Goal: Information Seeking & Learning: Learn about a topic

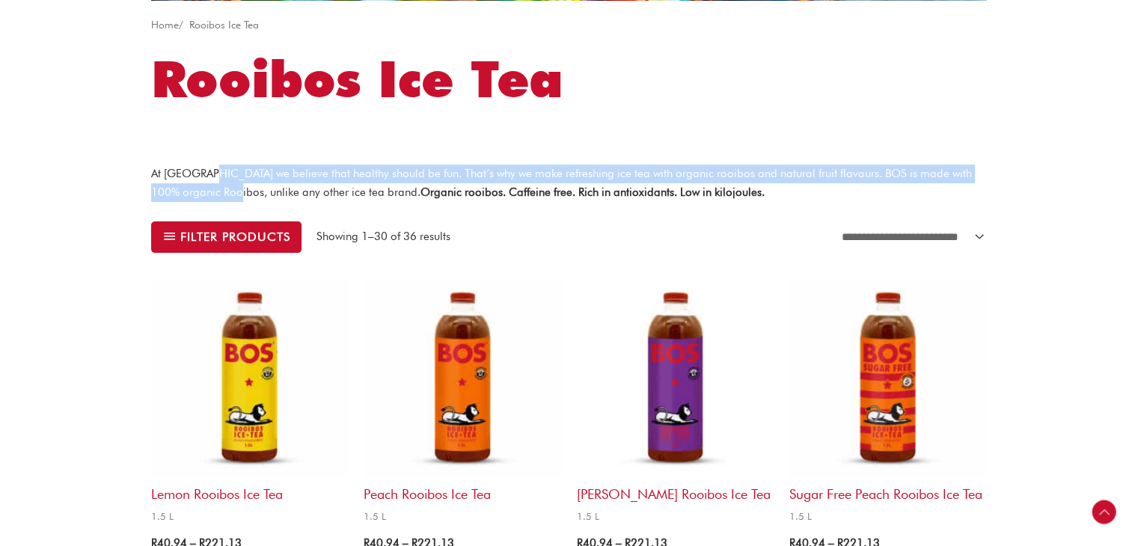
click at [234, 194] on p "At BOS we believe that healthy should be fun. That’s why we make refreshing ice…" at bounding box center [569, 183] width 836 height 37
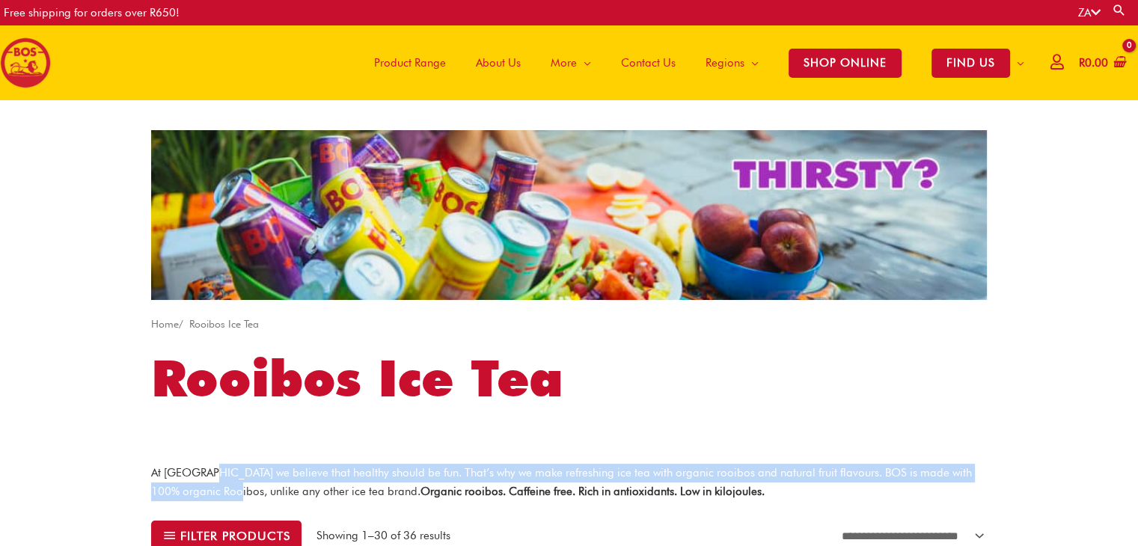
click at [493, 60] on span "About Us" at bounding box center [498, 62] width 45 height 45
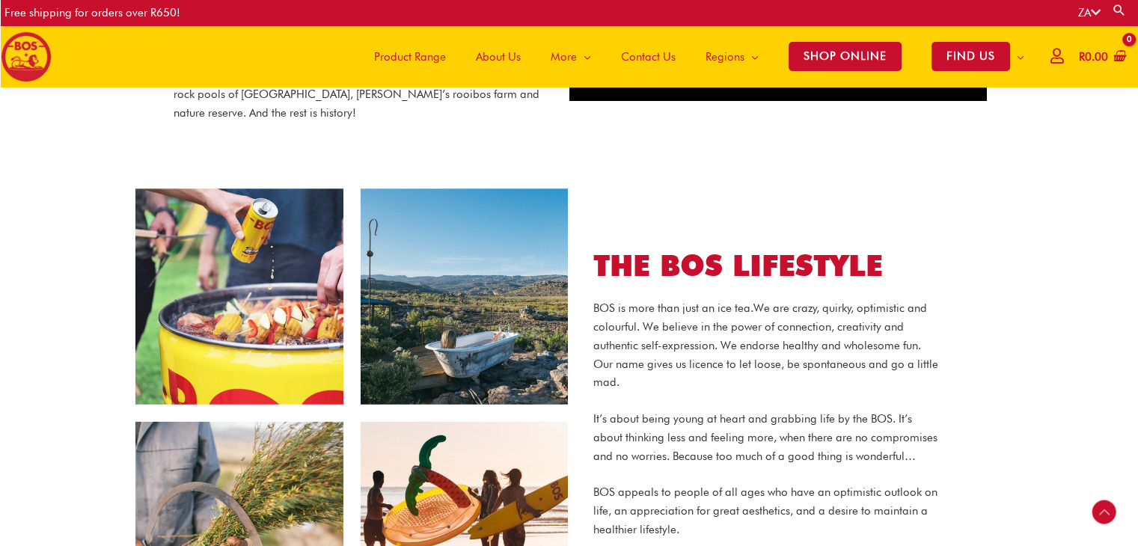
scroll to position [964, 0]
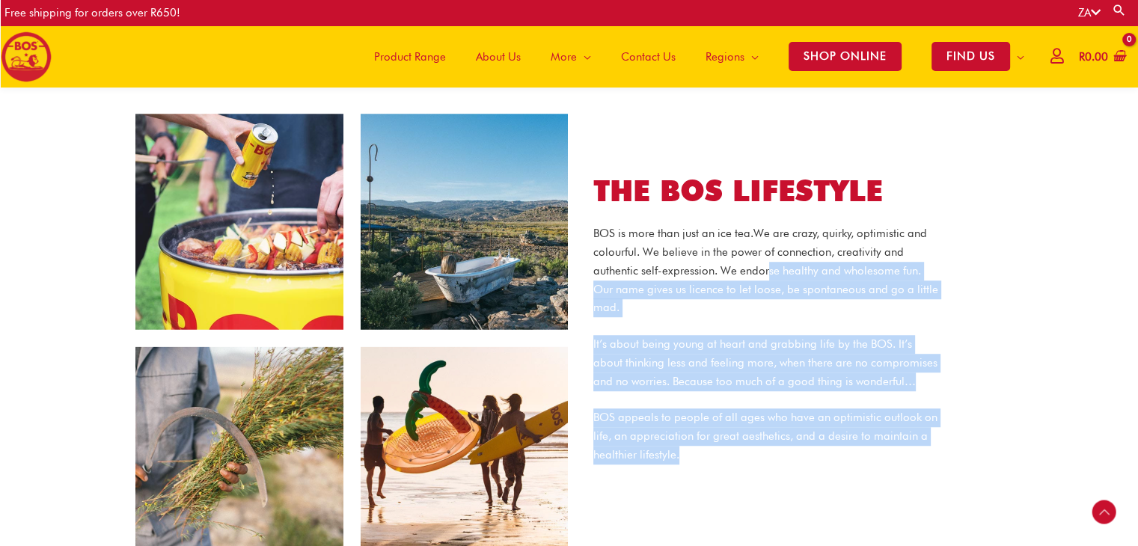
drag, startPoint x: 766, startPoint y: 243, endPoint x: 908, endPoint y: 431, distance: 235.5
click at [914, 436] on div "BOS is more than just an ice tea. We are crazy, quirky, optimistic and colourfu…" at bounding box center [765, 343] width 345 height 239
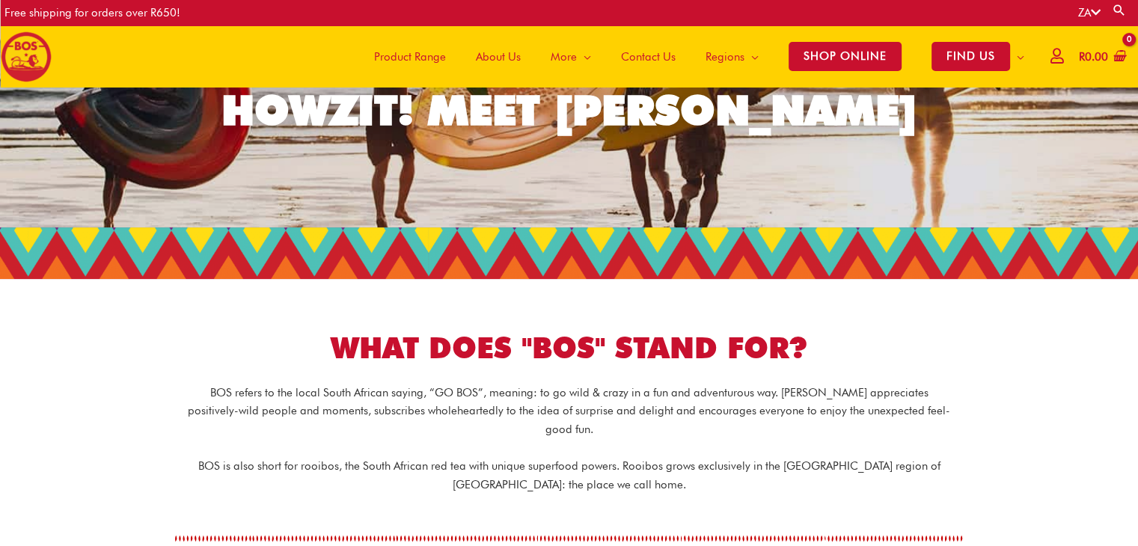
scroll to position [0, 0]
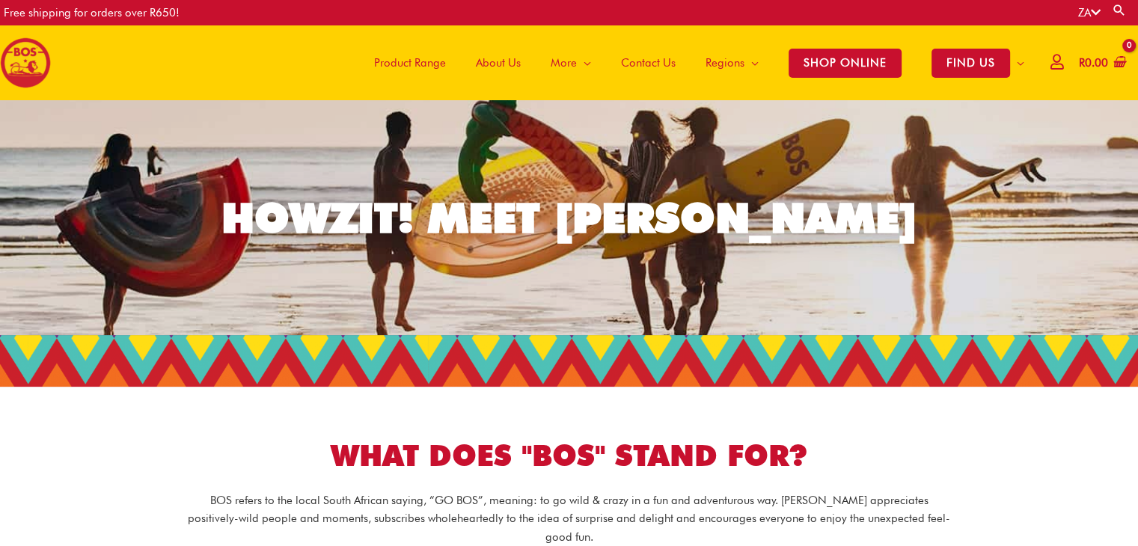
click at [409, 64] on span "Product Range" at bounding box center [410, 62] width 72 height 45
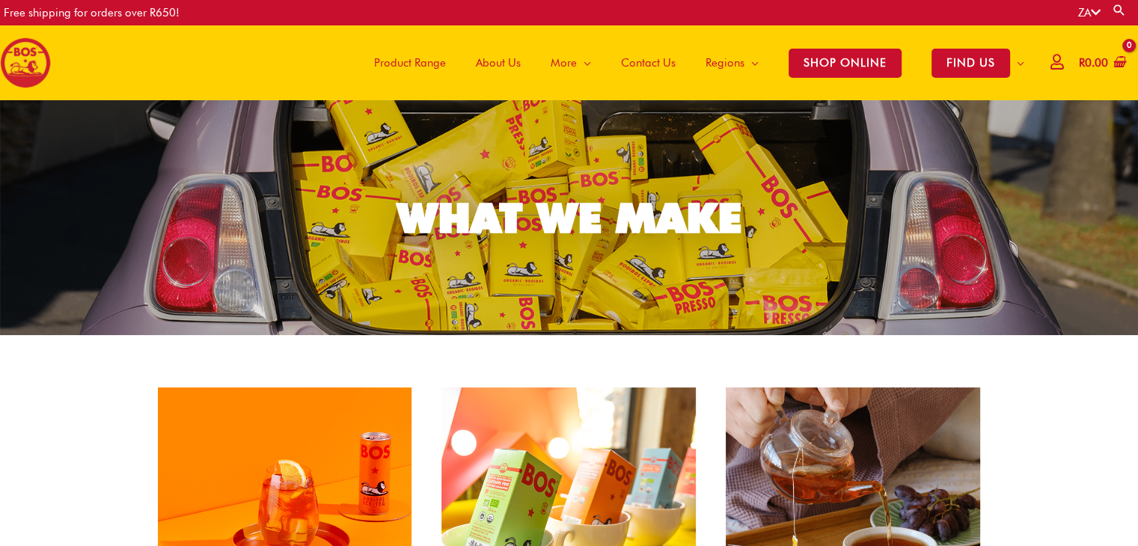
click at [494, 61] on span "About Us" at bounding box center [498, 62] width 45 height 45
click at [512, 61] on span "About Us" at bounding box center [498, 62] width 45 height 45
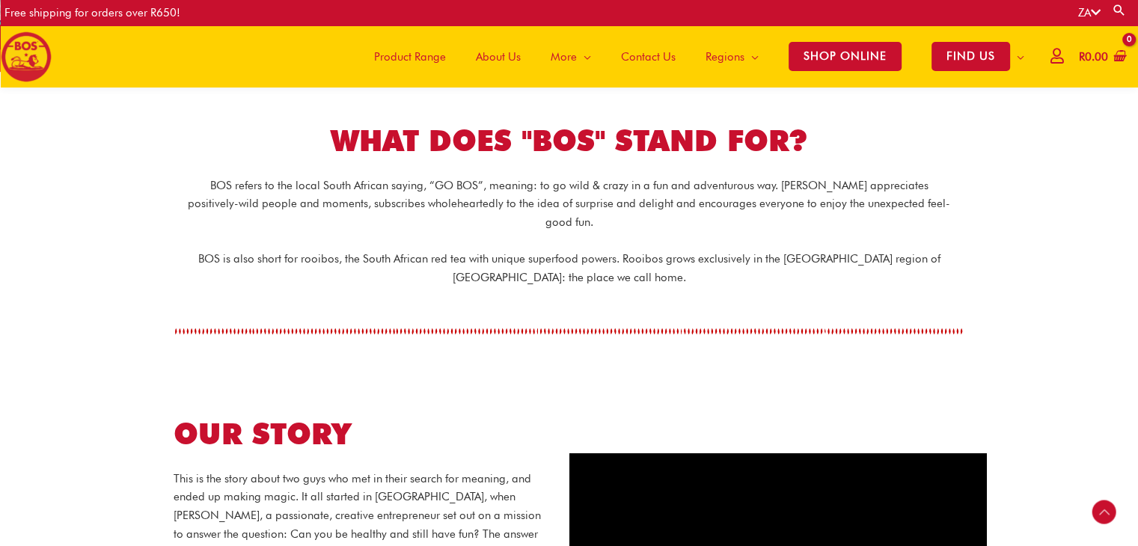
scroll to position [281, 0]
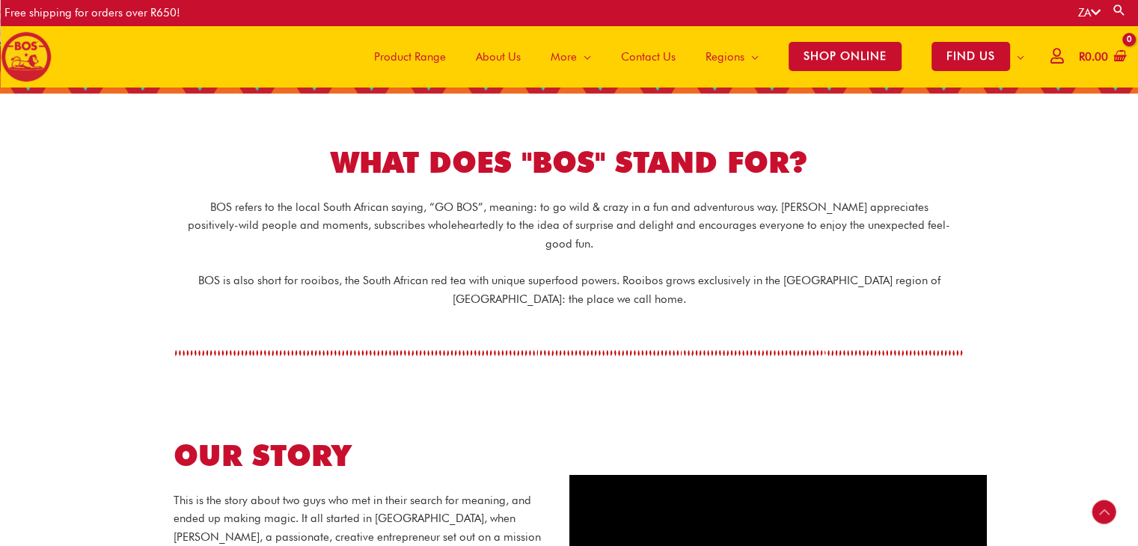
drag, startPoint x: 662, startPoint y: 271, endPoint x: 672, endPoint y: 265, distance: 11.4
click at [661, 272] on p "BOS is also short for rooibos, the South African red tea with unique superfood …" at bounding box center [569, 290] width 763 height 37
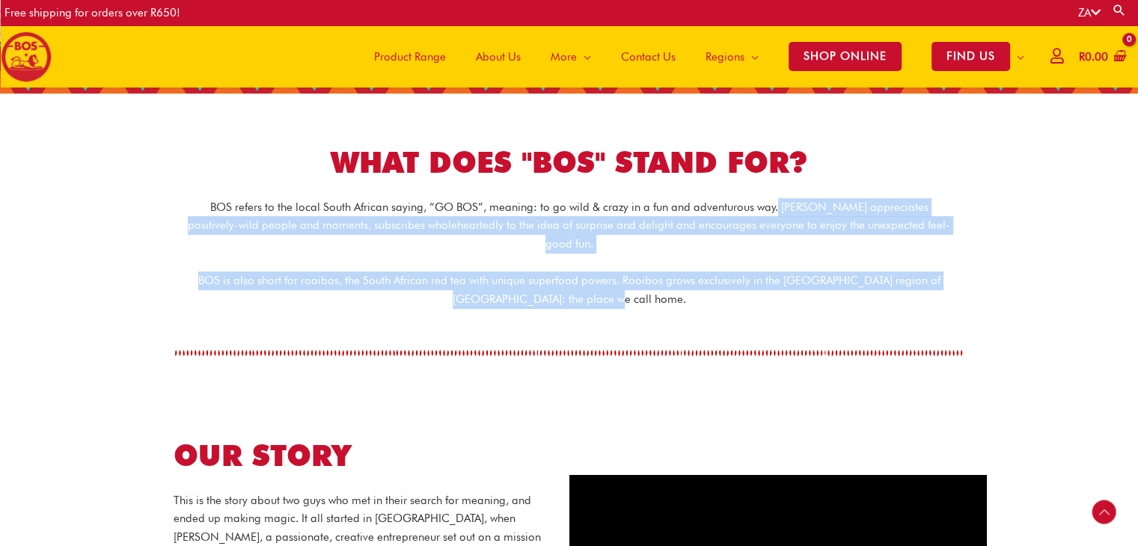
drag, startPoint x: 757, startPoint y: 205, endPoint x: 779, endPoint y: 272, distance: 70.7
click at [779, 272] on div "BOS refers to the local South African saying, “GO BOS”, meaning: to go wild & c…" at bounding box center [569, 253] width 838 height 111
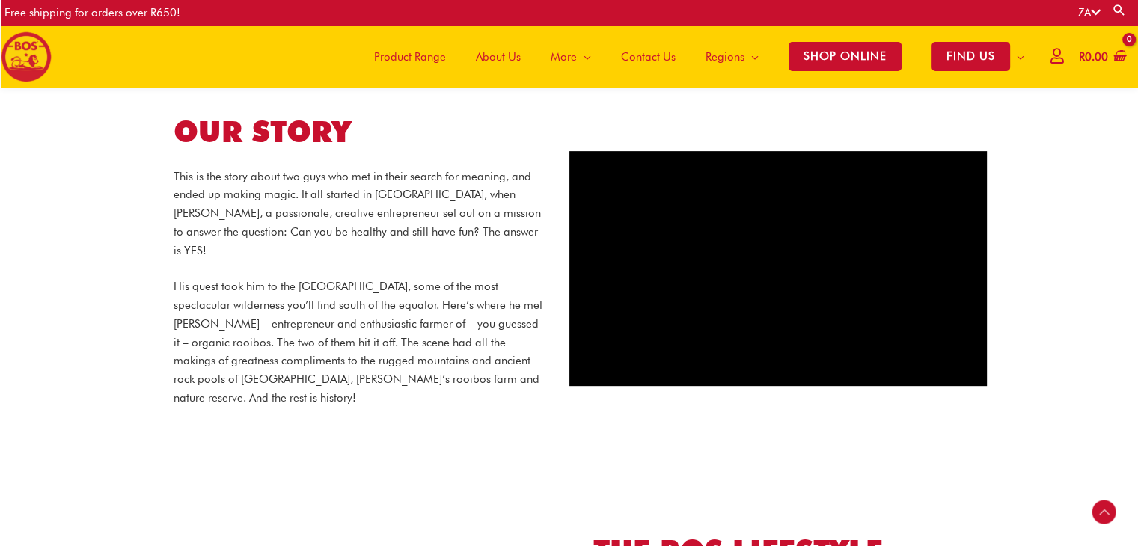
scroll to position [580, 0]
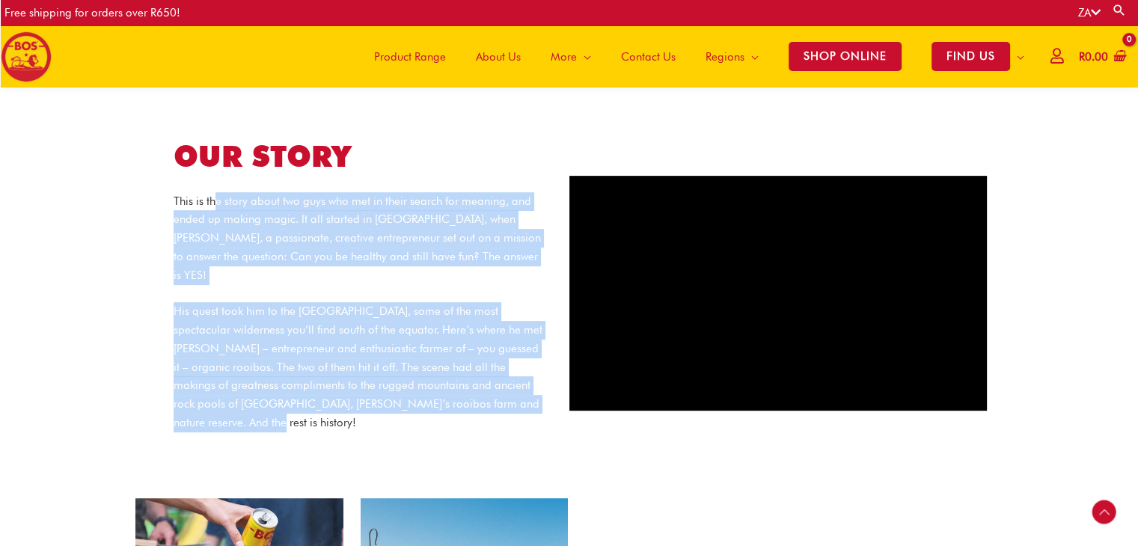
drag, startPoint x: 216, startPoint y: 186, endPoint x: 464, endPoint y: 405, distance: 330.7
click at [464, 405] on div "This is the story about two guys who met in their search for meaning, and ended…" at bounding box center [360, 312] width 373 height 240
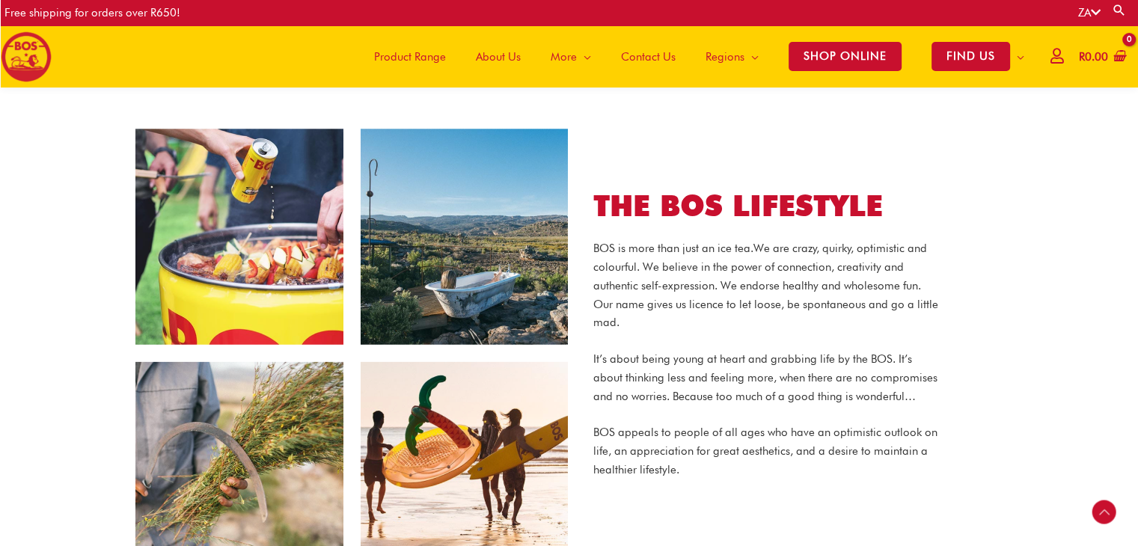
scroll to position [954, 0]
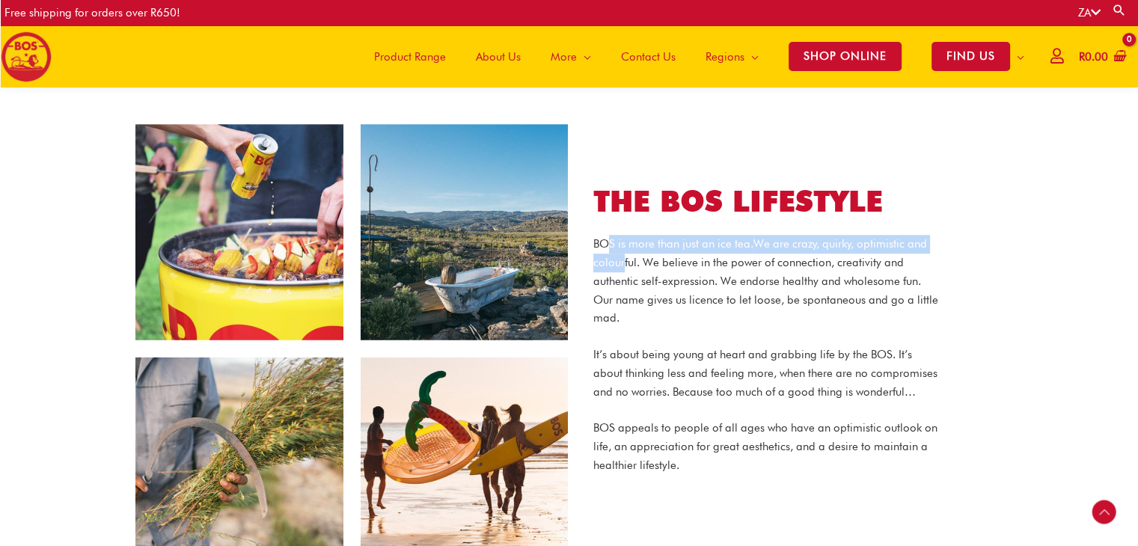
drag, startPoint x: 607, startPoint y: 218, endPoint x: 622, endPoint y: 240, distance: 26.8
click at [622, 239] on p "BOS is more than just an ice tea. We are crazy, quirky, optimistic and colourfu…" at bounding box center [765, 281] width 345 height 93
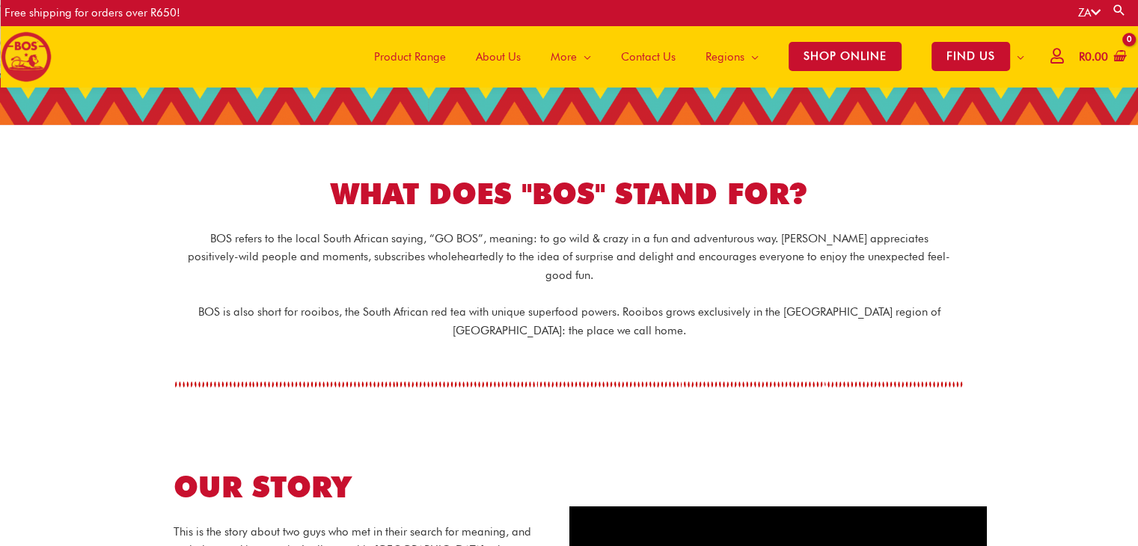
scroll to position [131, 0]
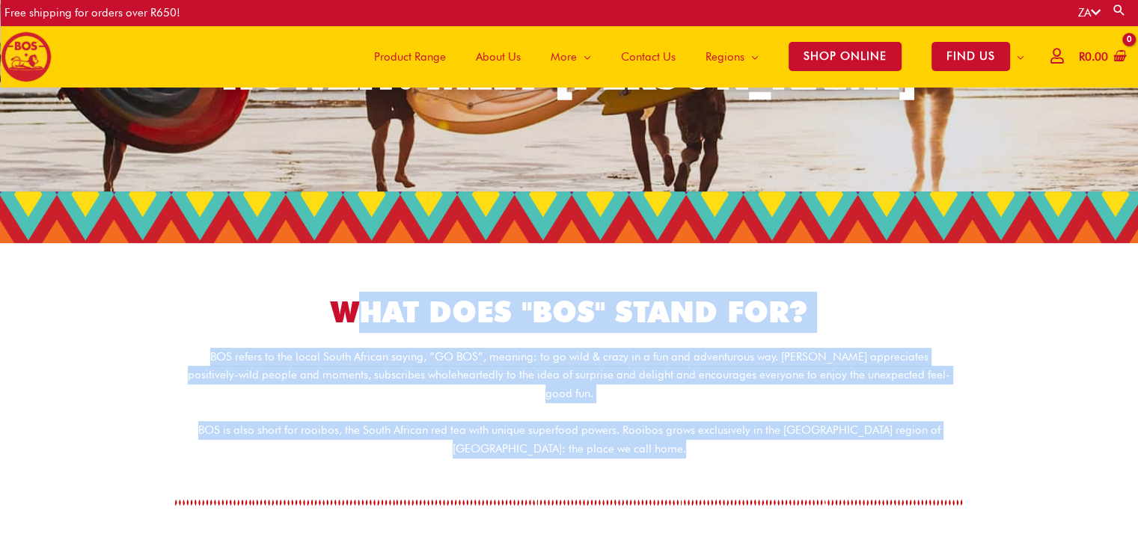
drag, startPoint x: 348, startPoint y: 307, endPoint x: 663, endPoint y: 492, distance: 365.2
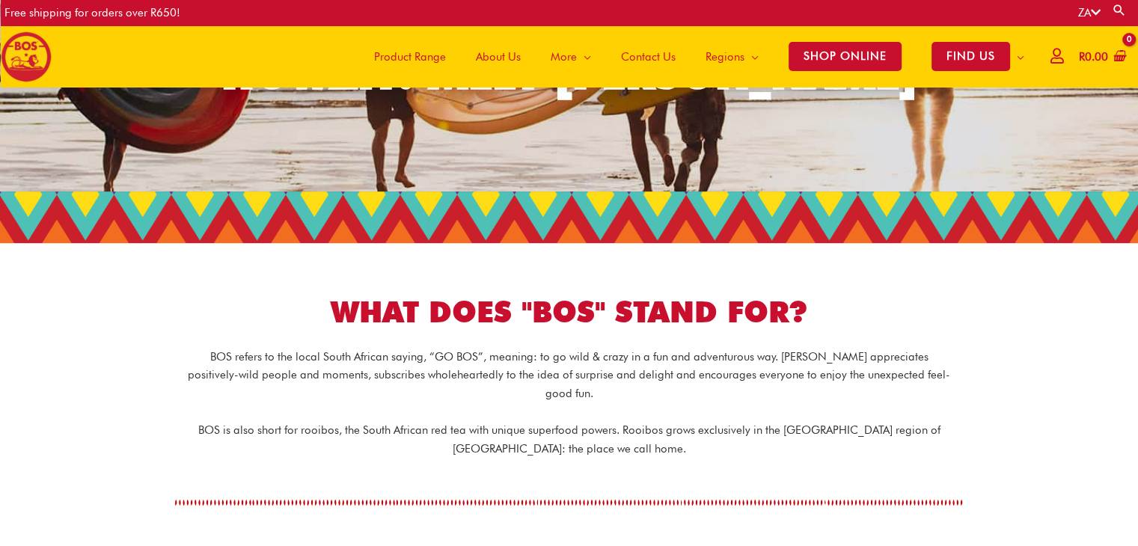
drag, startPoint x: 215, startPoint y: 288, endPoint x: 221, endPoint y: 296, distance: 9.6
click at [215, 289] on div "WHAT DOES "BOS" STAND FOR?" at bounding box center [569, 292] width 838 height 82
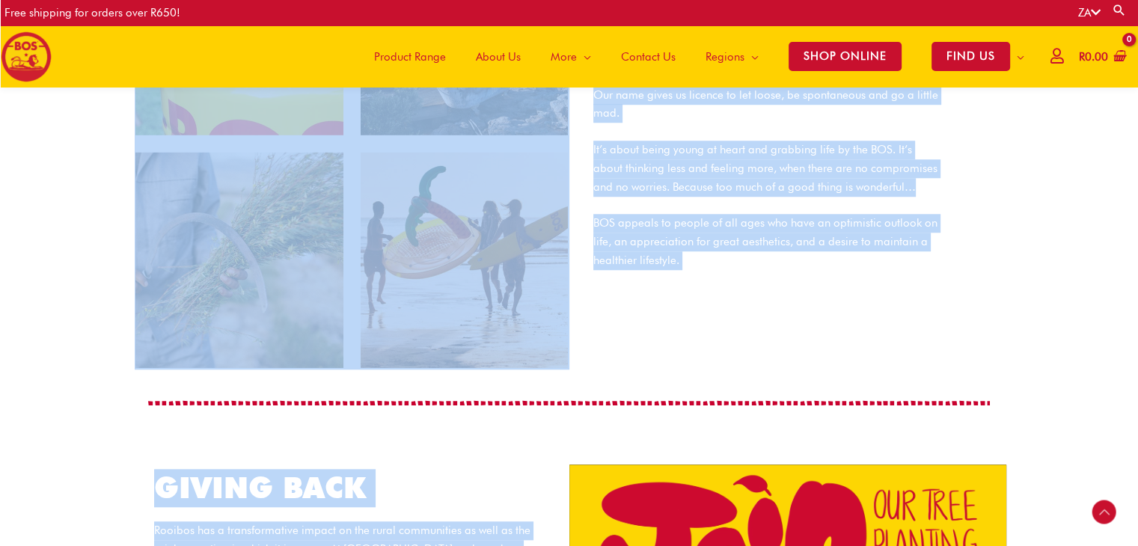
scroll to position [1380, 0]
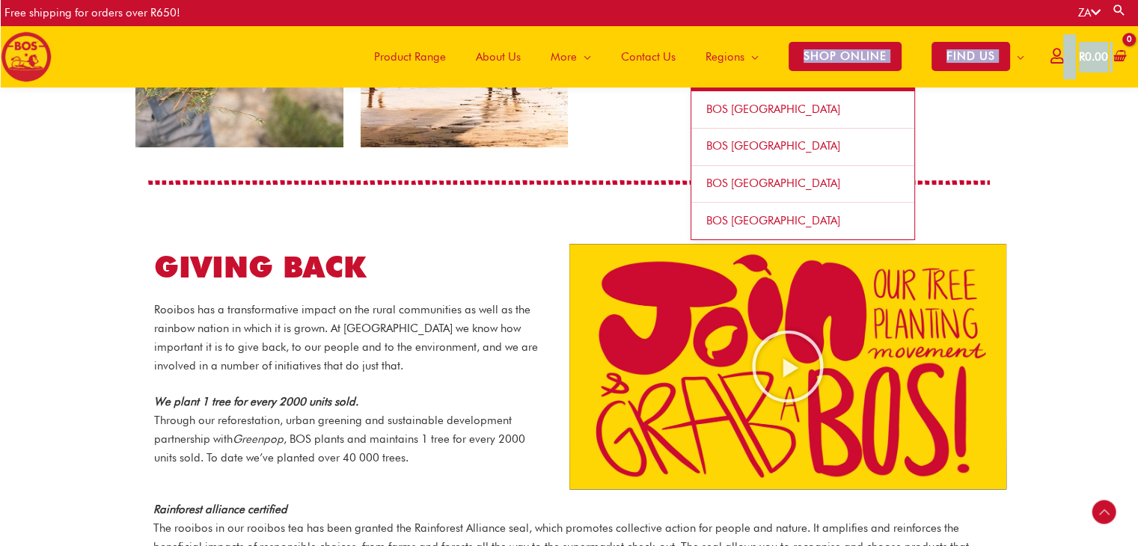
drag, startPoint x: 334, startPoint y: 300, endPoint x: 742, endPoint y: 112, distance: 448.9
click at [735, 105] on span "BOS [GEOGRAPHIC_DATA]" at bounding box center [773, 108] width 134 height 13
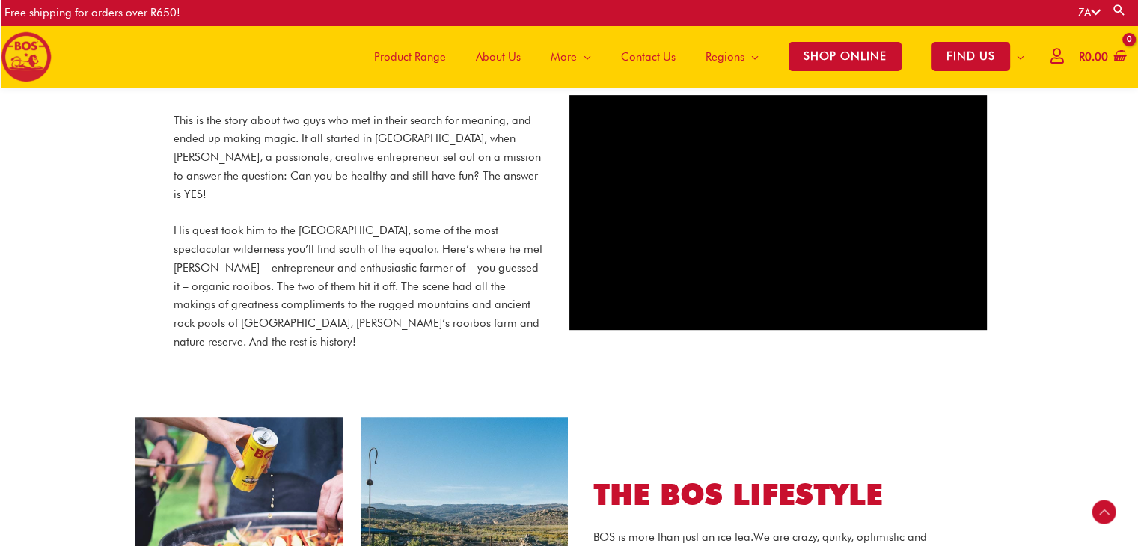
scroll to position [586, 0]
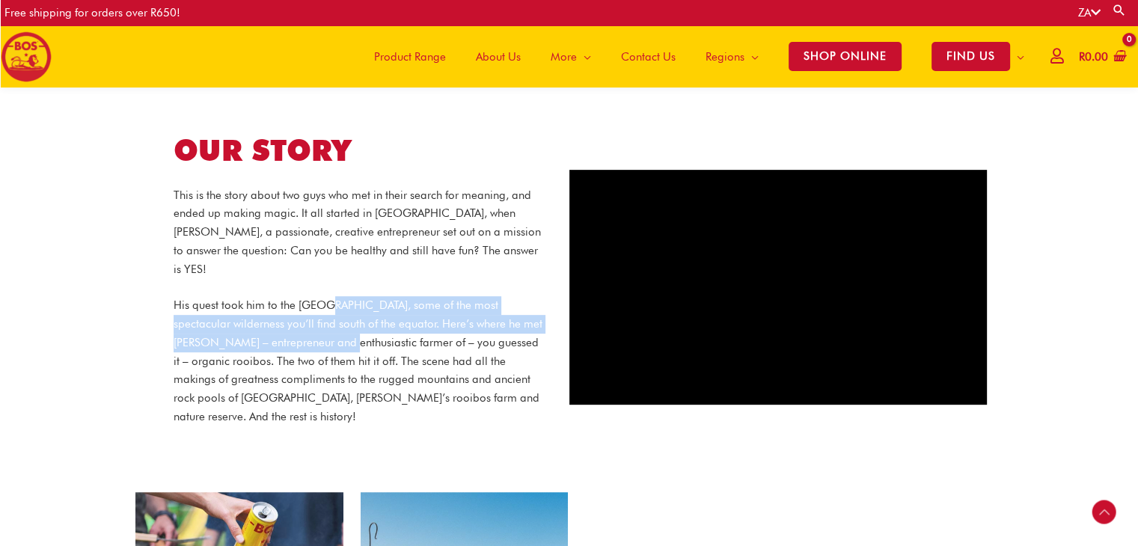
drag, startPoint x: 330, startPoint y: 285, endPoint x: 345, endPoint y: 318, distance: 36.2
click at [345, 316] on p "His quest took him to the [GEOGRAPHIC_DATA], some of the most spectacular wilde…" at bounding box center [360, 360] width 373 height 129
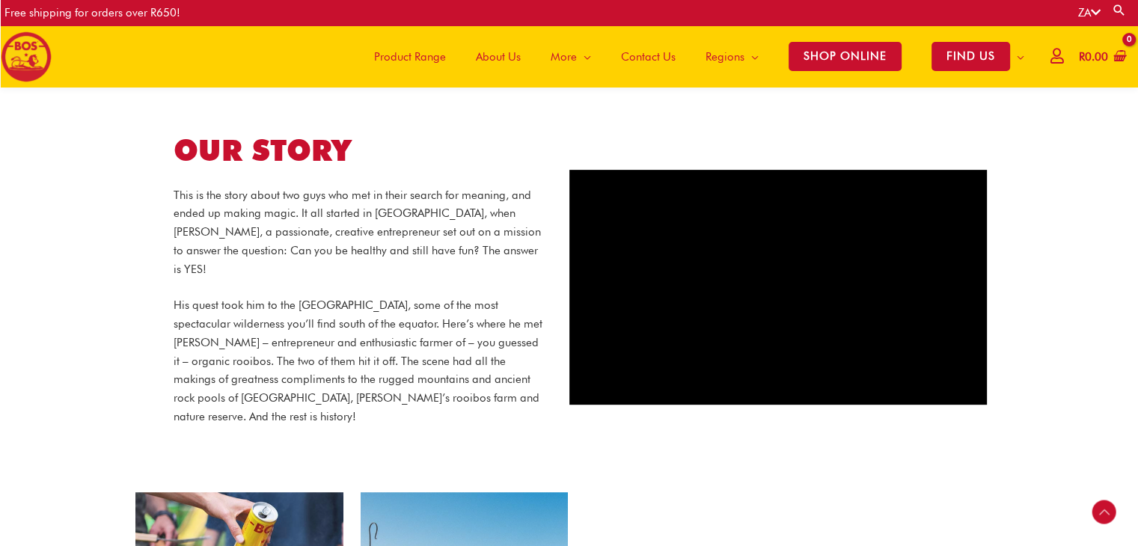
click at [257, 269] on div "This is the story about two guys who met in their search for meaning, and ended…" at bounding box center [360, 306] width 373 height 240
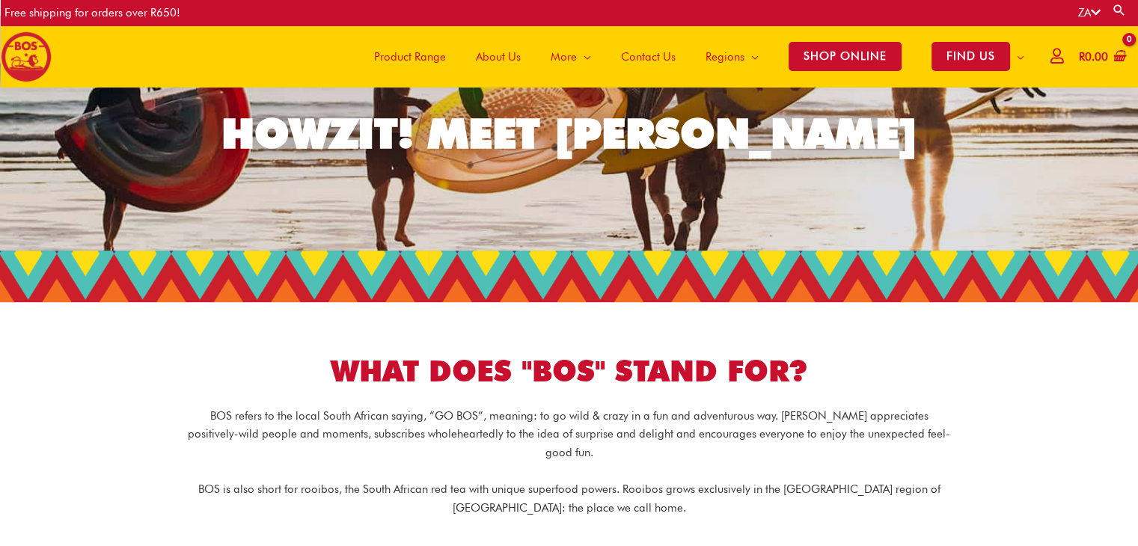
scroll to position [137, 0]
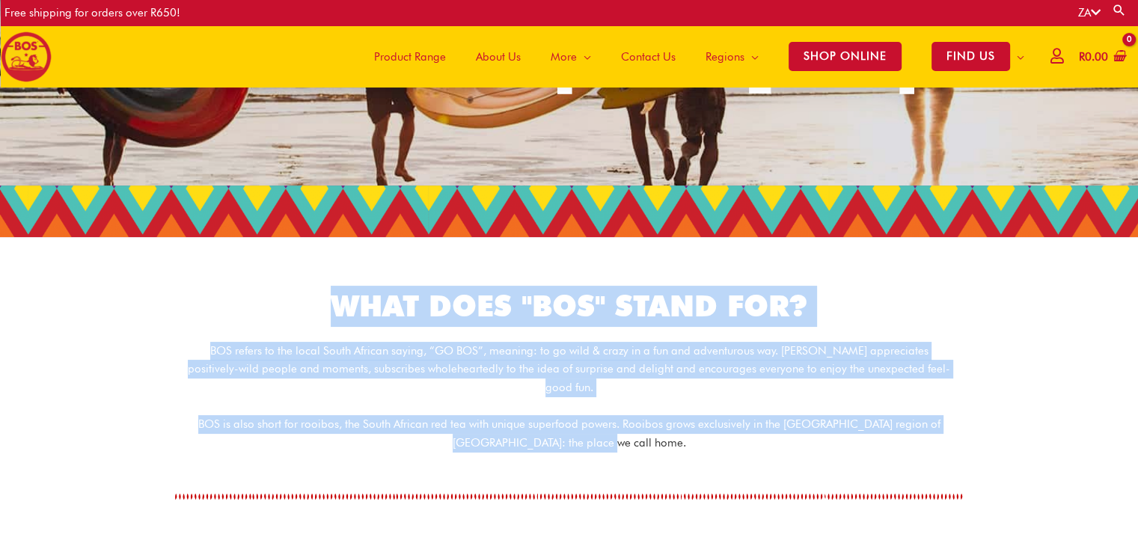
drag, startPoint x: 339, startPoint y: 294, endPoint x: 623, endPoint y: 423, distance: 312.4
copy div "WHAT DOES "BOS" STAND FOR? BOS refers to the local South African saying, “GO BO…"
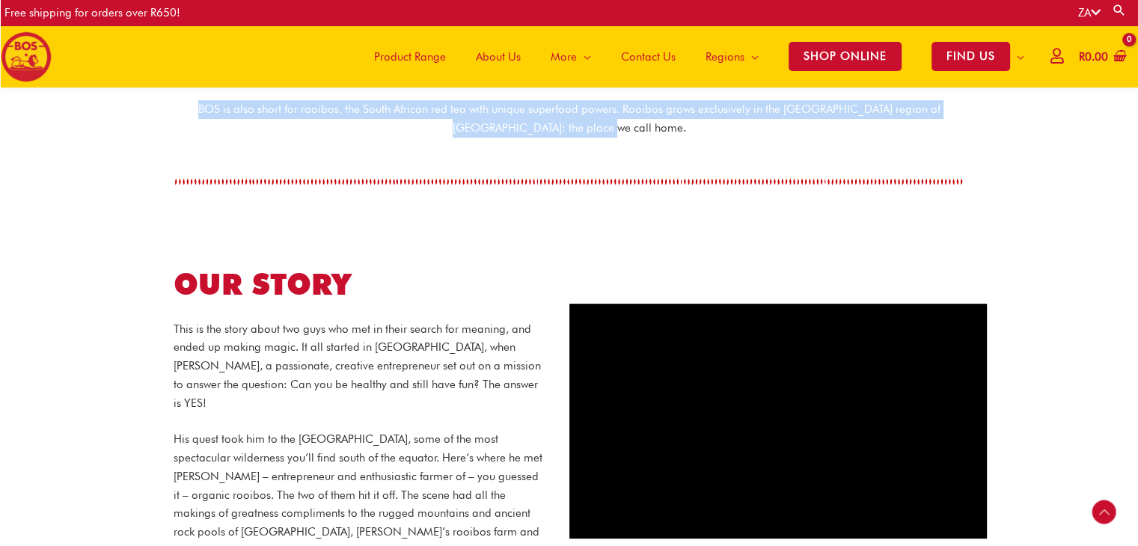
scroll to position [515, 0]
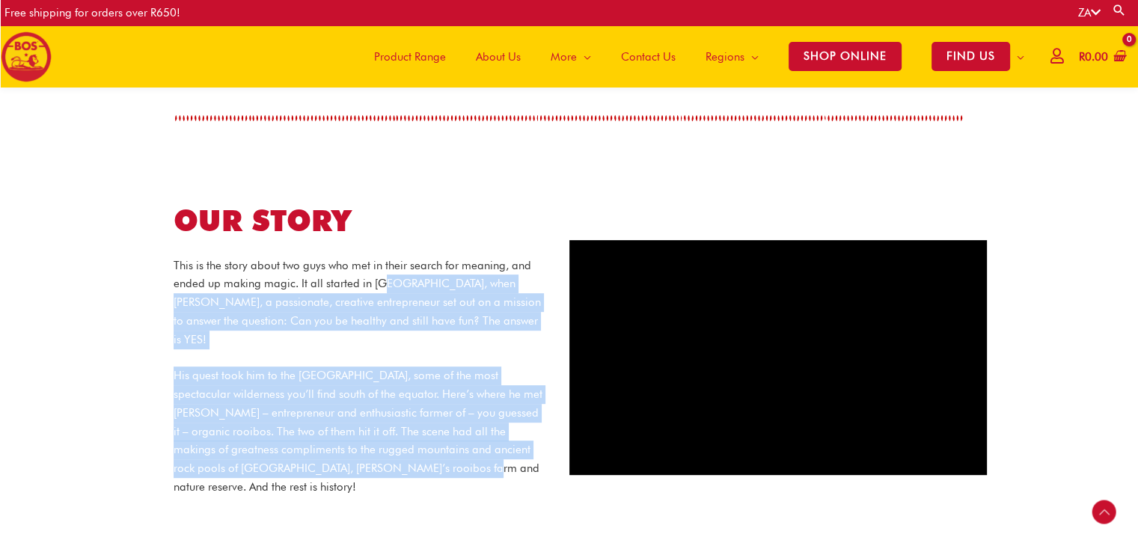
drag, startPoint x: 387, startPoint y: 266, endPoint x: 440, endPoint y: 450, distance: 192.3
click at [437, 451] on div "This is the story about two guys who met in their search for meaning, and ended…" at bounding box center [360, 377] width 373 height 240
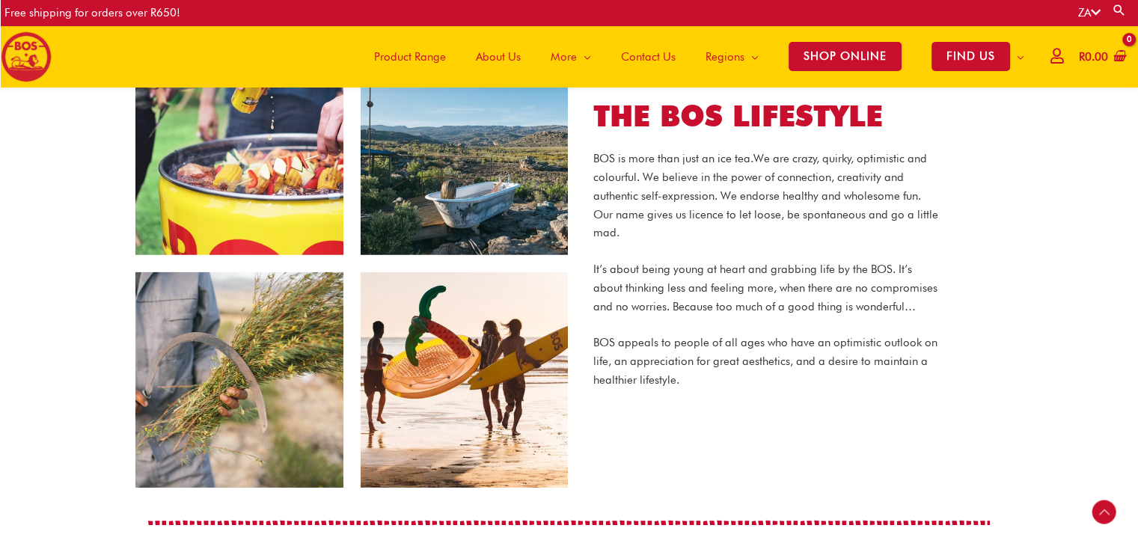
scroll to position [964, 0]
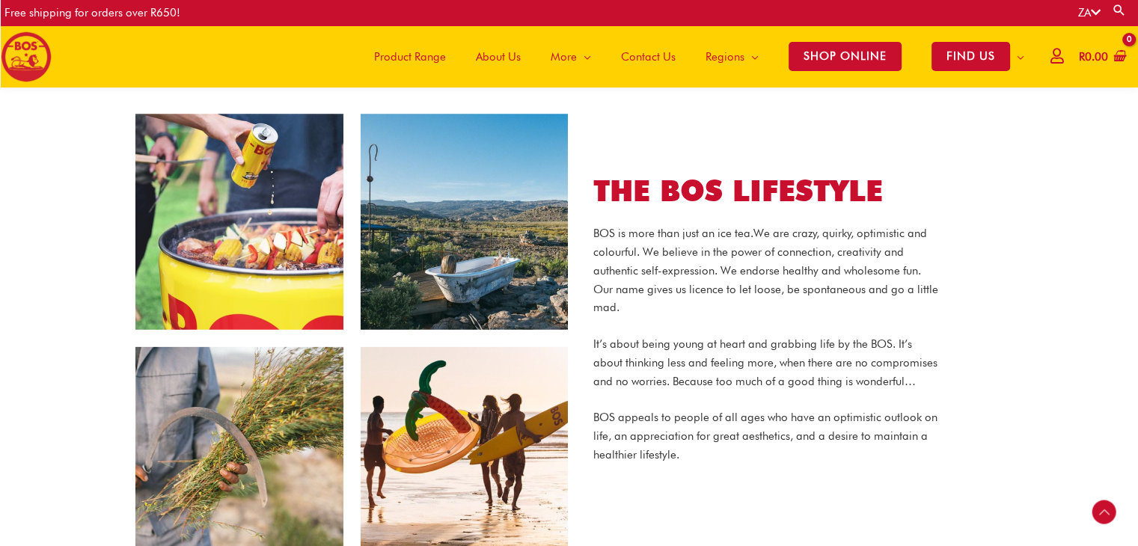
click at [679, 420] on p "BOS appeals to people of all ages who have an optimistic outlook on life, an ap…" at bounding box center [765, 435] width 345 height 55
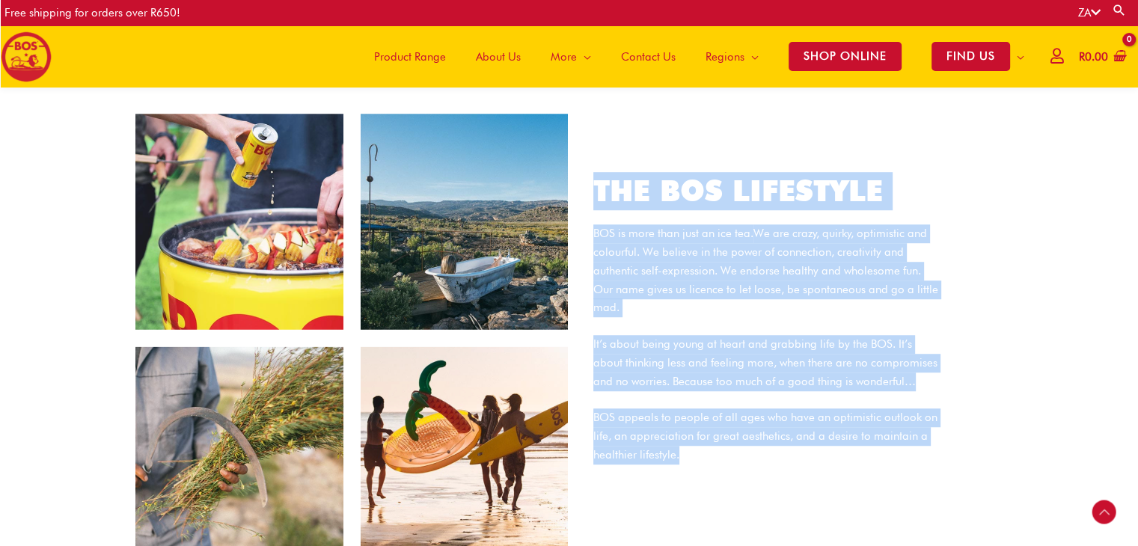
drag, startPoint x: 690, startPoint y: 438, endPoint x: 598, endPoint y: 189, distance: 266.3
click at [598, 186] on div "THE BOS LIFESTYLE BOS is more than just an ice tea. We are crazy, quirky, optim…" at bounding box center [766, 338] width 390 height 333
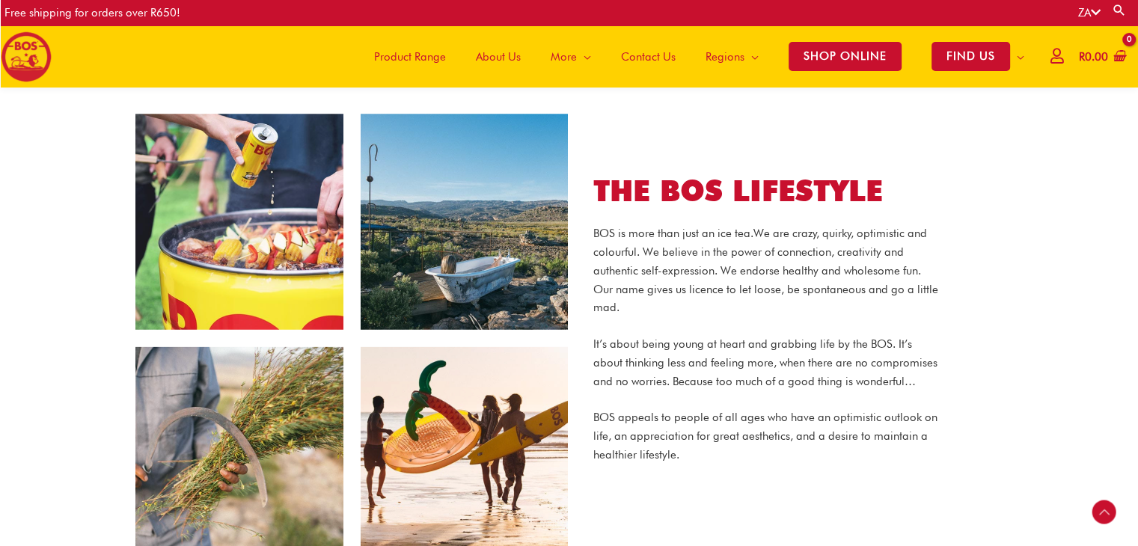
click at [84, 272] on section "THE BOS LIFESTYLE BOS is more than just an ice tea. We are crazy, quirky, optim…" at bounding box center [569, 338] width 1138 height 451
drag, startPoint x: 714, startPoint y: 188, endPoint x: 713, endPoint y: 196, distance: 8.4
click at [714, 189] on h2 "THE BOS LIFESTYLE" at bounding box center [765, 191] width 345 height 38
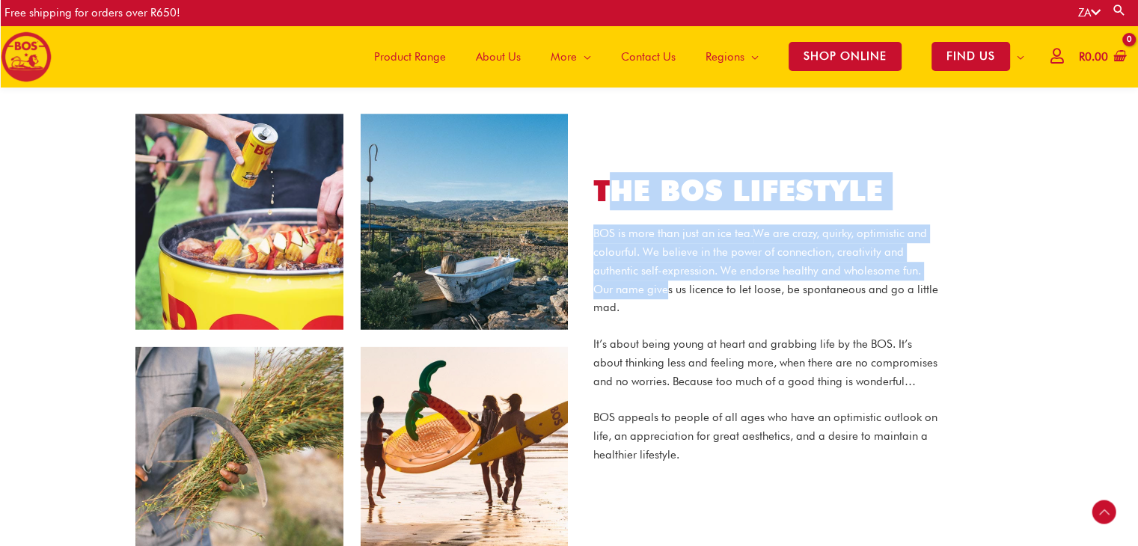
drag, startPoint x: 602, startPoint y: 163, endPoint x: 670, endPoint y: 269, distance: 126.2
click at [667, 261] on div "THE BOS LIFESTYLE BOS is more than just an ice tea. We are crazy, quirky, optim…" at bounding box center [766, 338] width 390 height 333
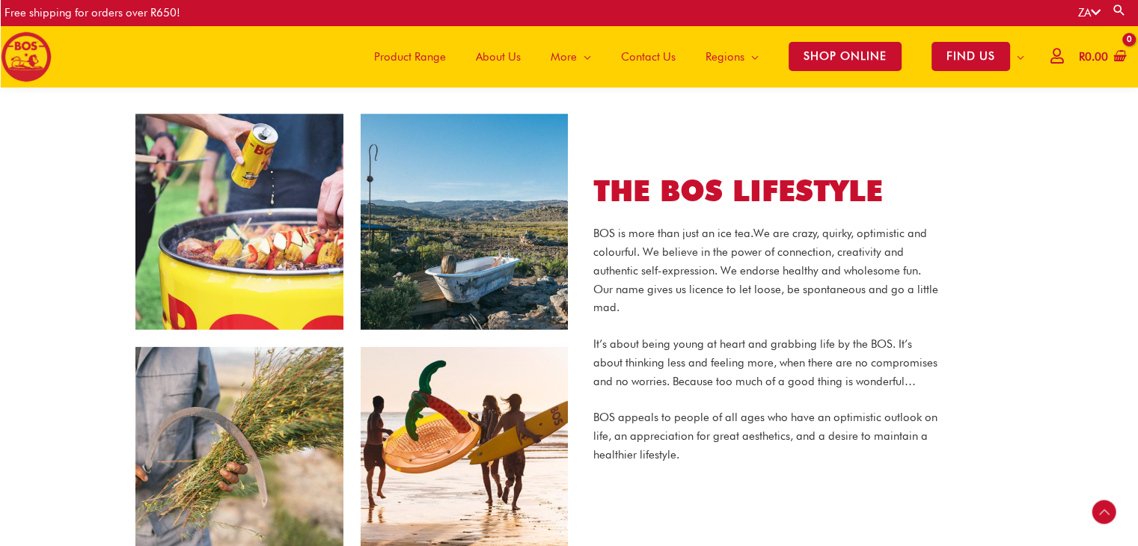
click at [707, 411] on p "BOS appeals to people of all ages who have an optimistic outlook on life, an ap…" at bounding box center [765, 435] width 345 height 55
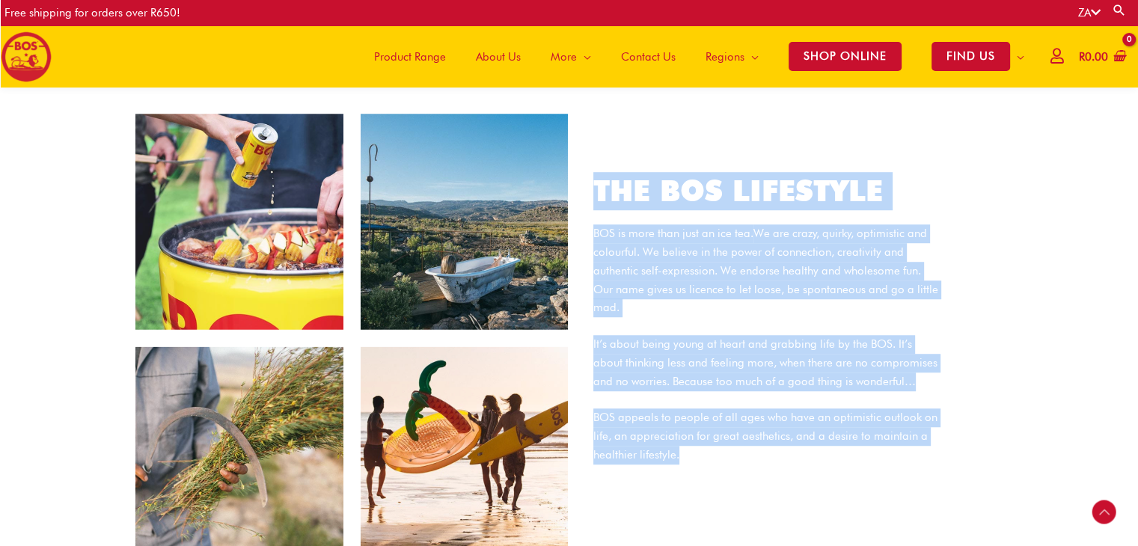
drag, startPoint x: 691, startPoint y: 435, endPoint x: 594, endPoint y: 174, distance: 277.9
click at [587, 172] on div "THE BOS LIFESTYLE BOS is more than just an ice tea. We are crazy, quirky, optim…" at bounding box center [766, 338] width 390 height 333
copy div "THE BOS LIFESTYLE BOS is more than just an ice tea. We are crazy, quirky, optim…"
click at [4, 168] on section "THE BOS LIFESTYLE BOS is more than just an ice tea. We are crazy, quirky, optim…" at bounding box center [569, 338] width 1138 height 451
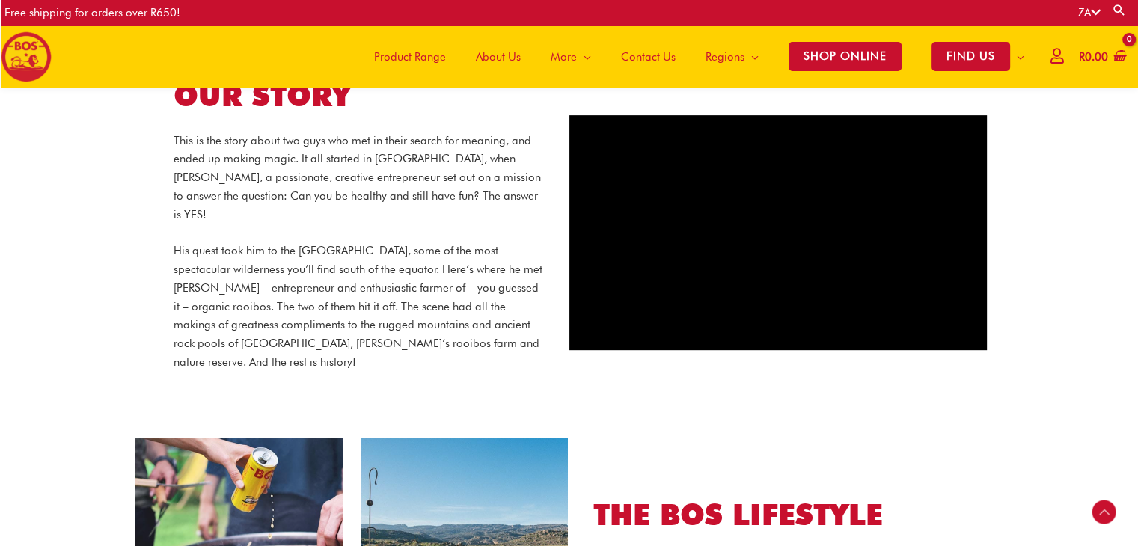
scroll to position [515, 0]
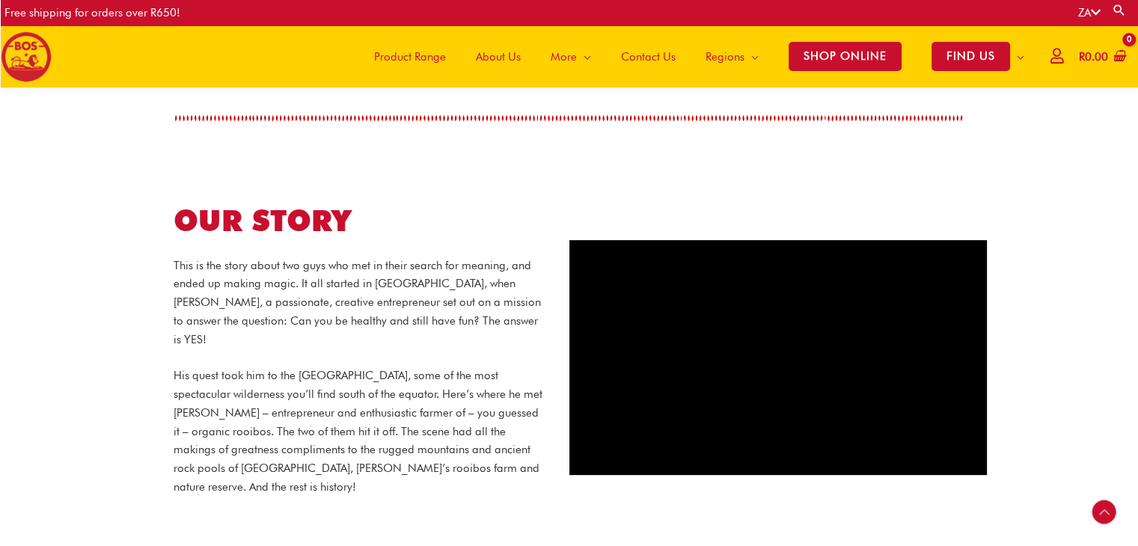
click at [413, 61] on span "Product Range" at bounding box center [410, 56] width 72 height 45
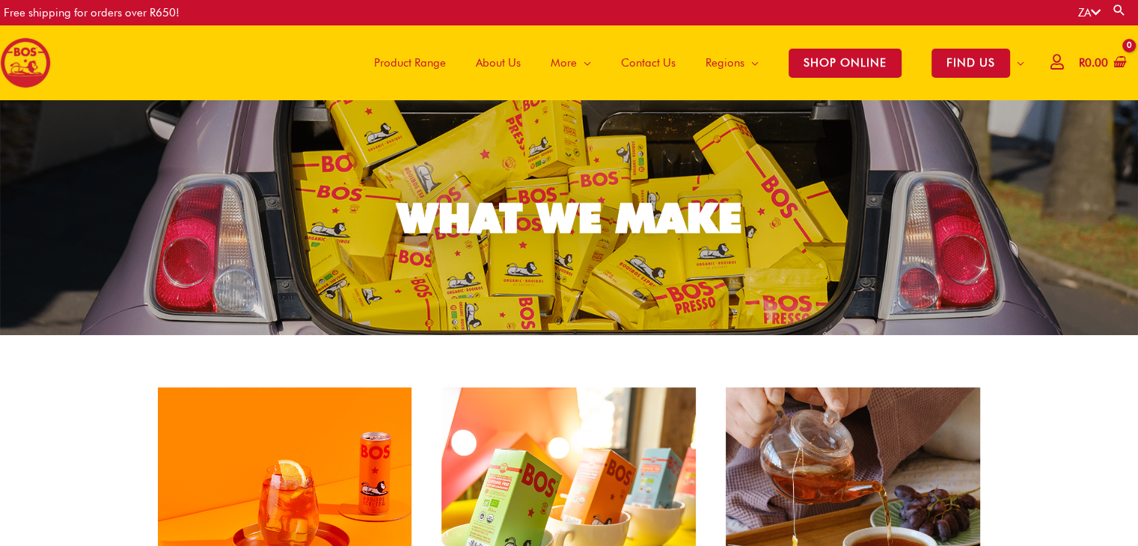
click at [482, 59] on span "About Us" at bounding box center [498, 62] width 45 height 45
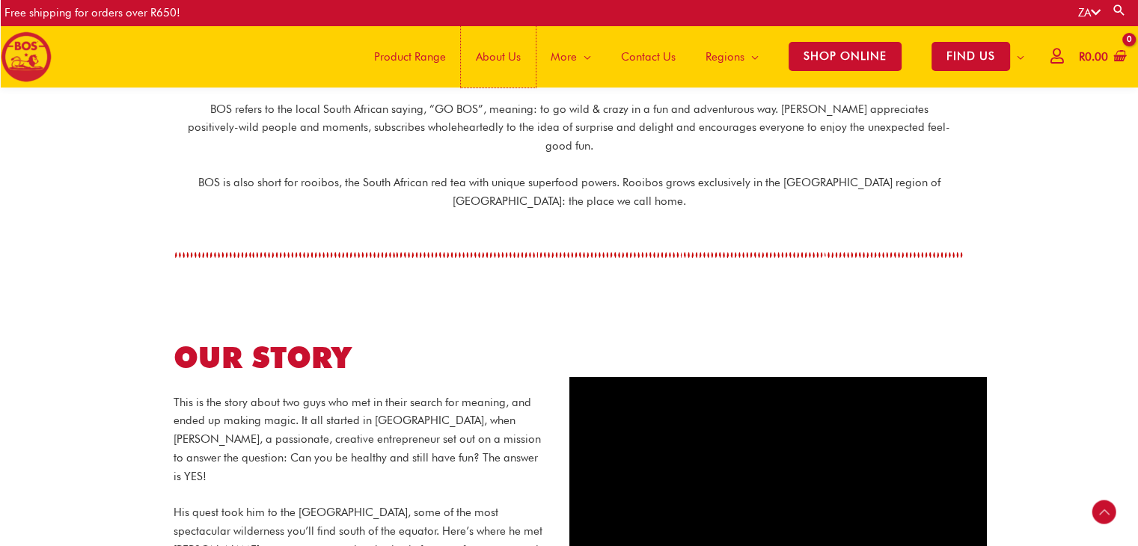
scroll to position [443, 0]
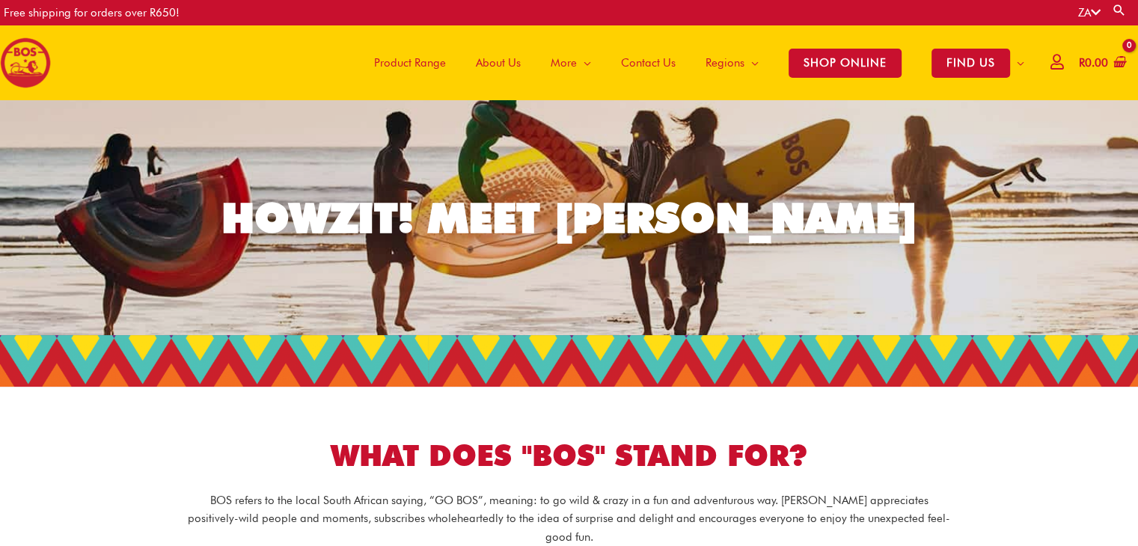
click at [395, 61] on span "Product Range" at bounding box center [410, 62] width 72 height 45
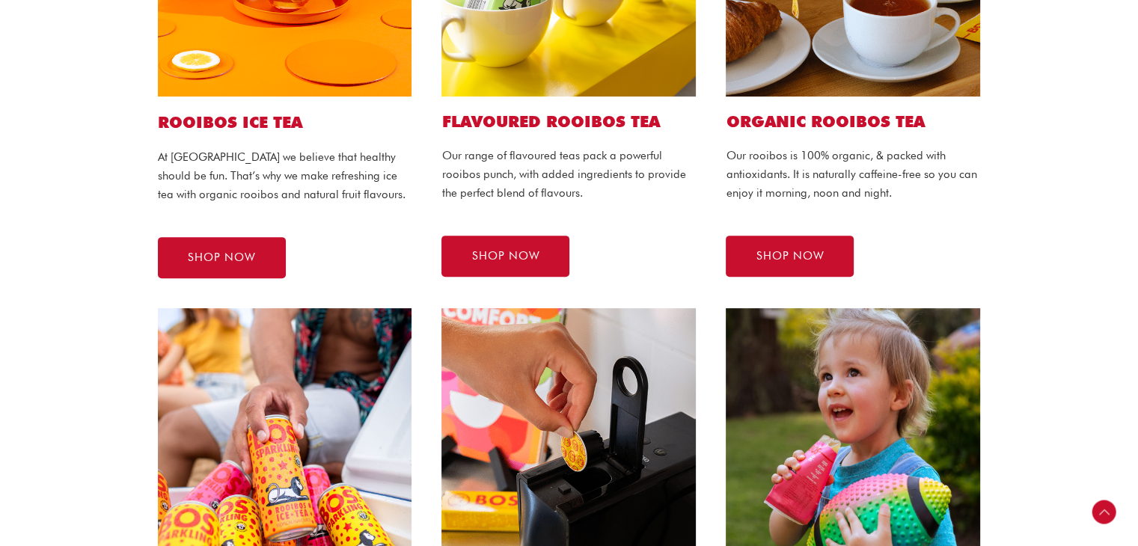
scroll to position [372, 0]
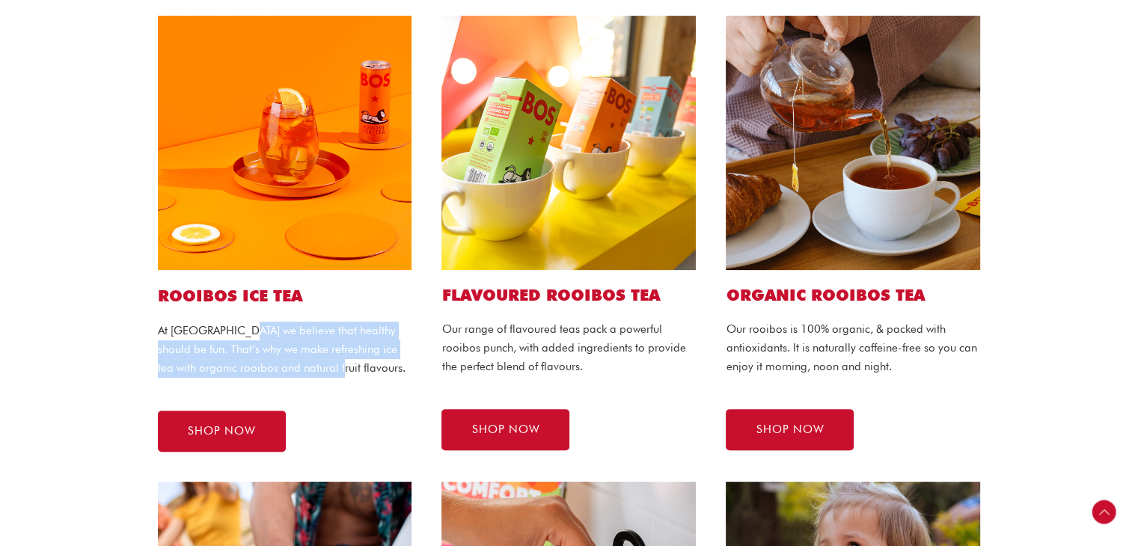
drag, startPoint x: 242, startPoint y: 336, endPoint x: 330, endPoint y: 378, distance: 97.0
click at [330, 378] on div "At [GEOGRAPHIC_DATA] we believe that healthy should be fun. That’s why we make …" at bounding box center [285, 358] width 254 height 73
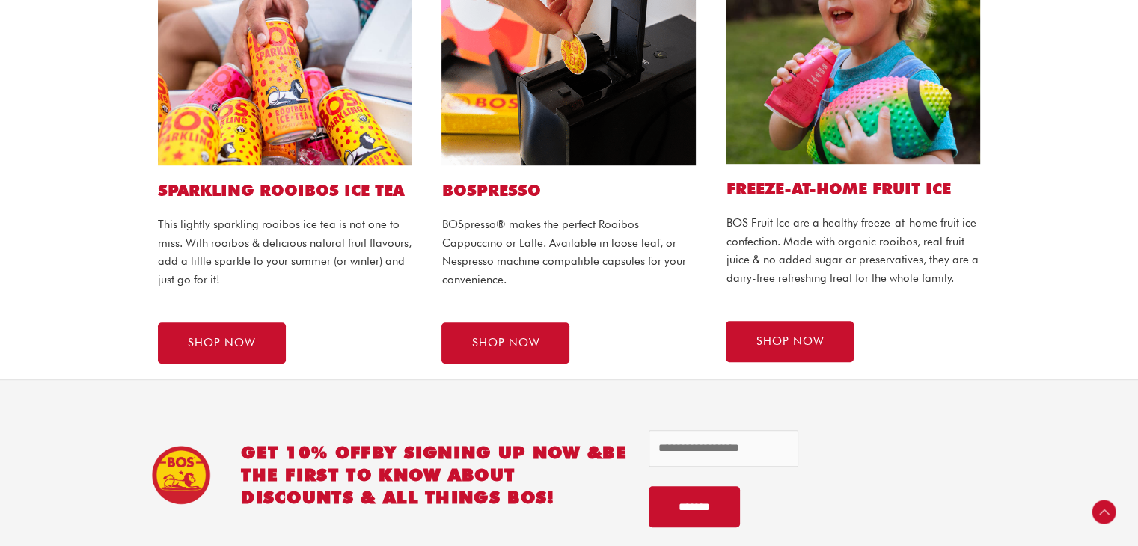
scroll to position [896, 0]
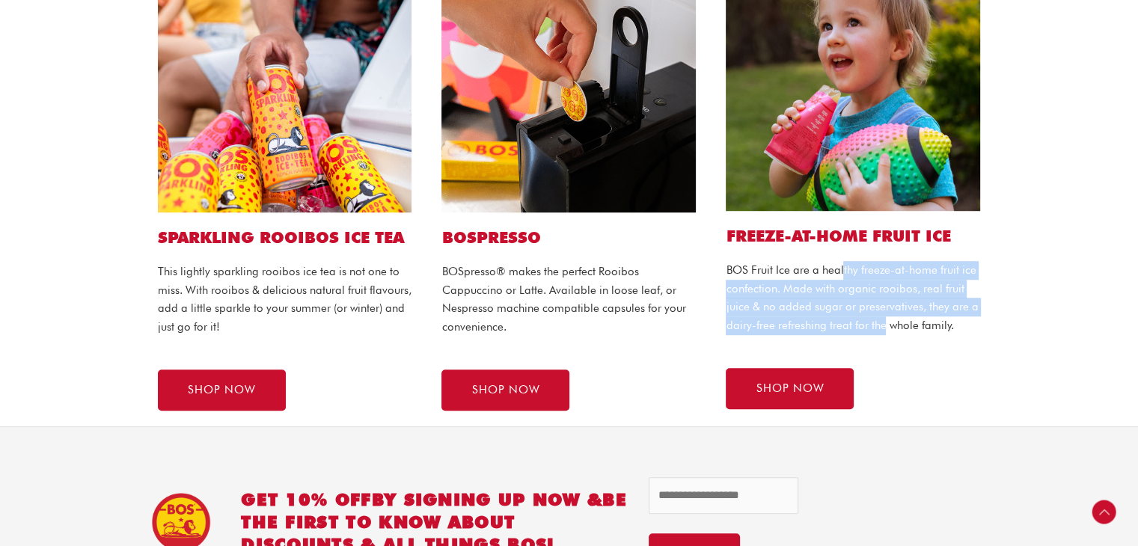
drag, startPoint x: 842, startPoint y: 270, endPoint x: 882, endPoint y: 336, distance: 77.2
click at [883, 333] on p "BOS Fruit Ice are a healthy freeze-at-home fruit ice confection. Made with orga…" at bounding box center [853, 298] width 254 height 74
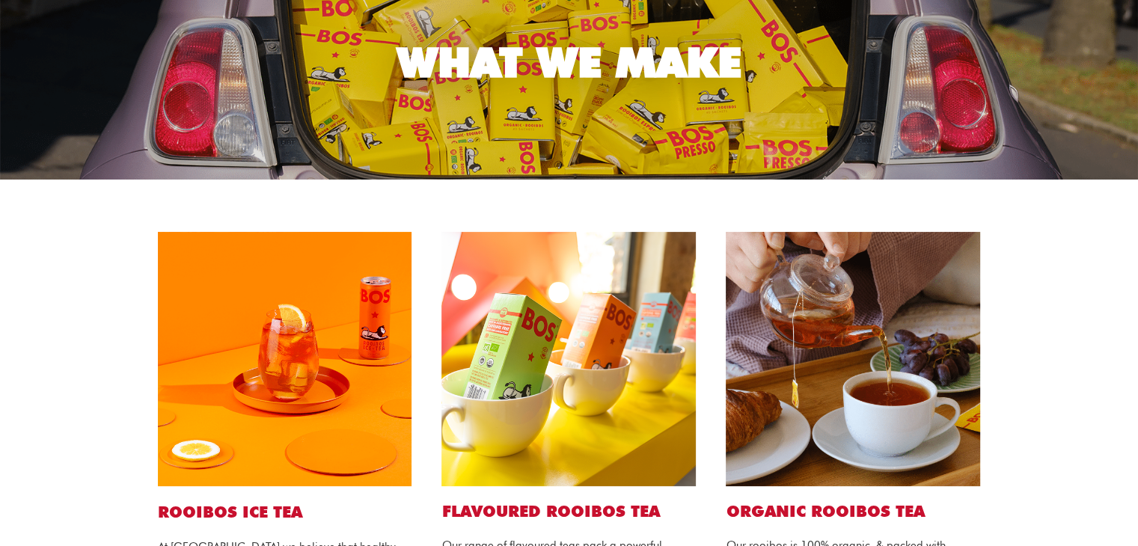
scroll to position [0, 0]
